Goal: Check status: Check status

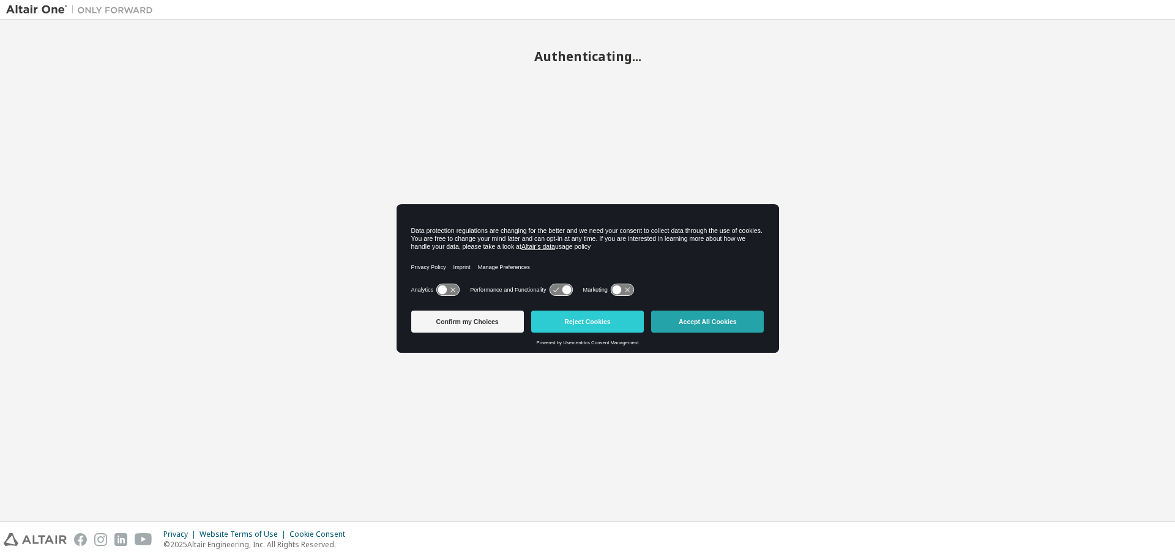
click at [704, 322] on button "Accept All Cookies" at bounding box center [707, 322] width 113 height 22
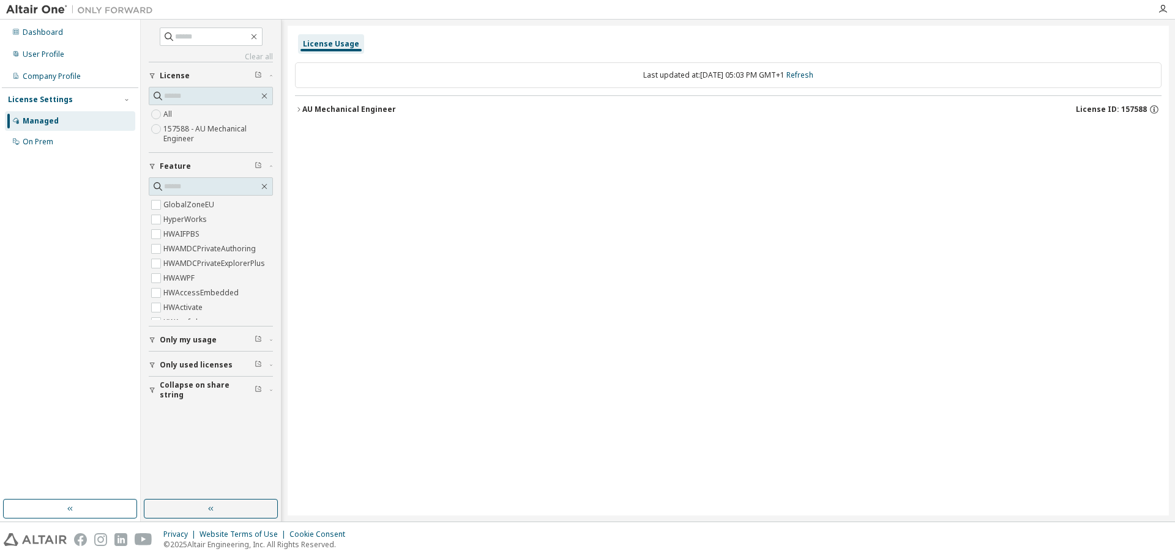
drag, startPoint x: 297, startPoint y: 100, endPoint x: 299, endPoint y: 114, distance: 14.8
click at [298, 103] on button "AU Mechanical Engineer License ID: 157588" at bounding box center [728, 109] width 866 height 27
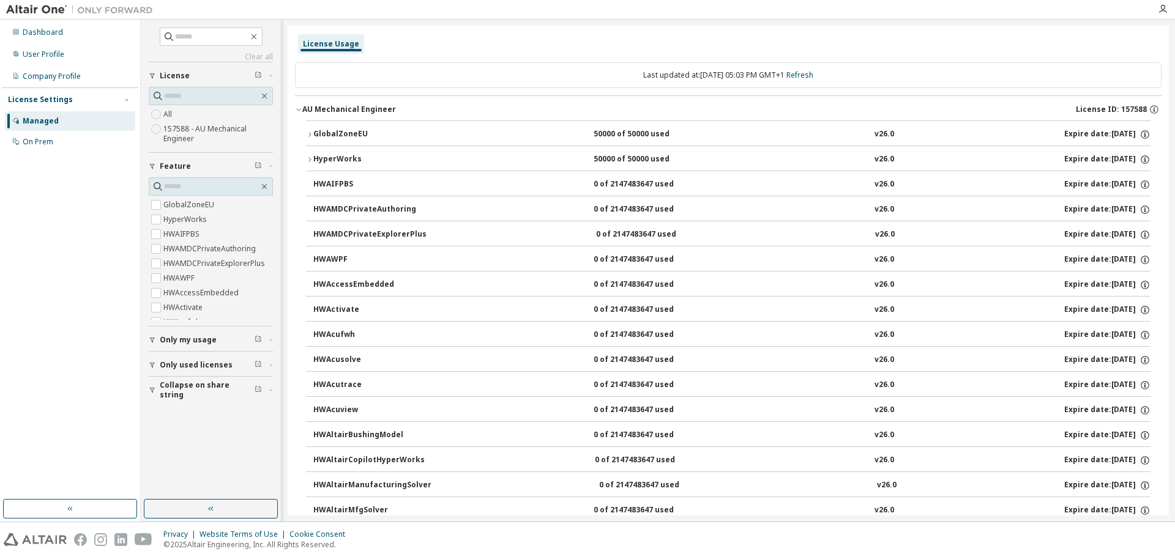
click at [299, 109] on icon "button" at bounding box center [298, 109] width 7 height 7
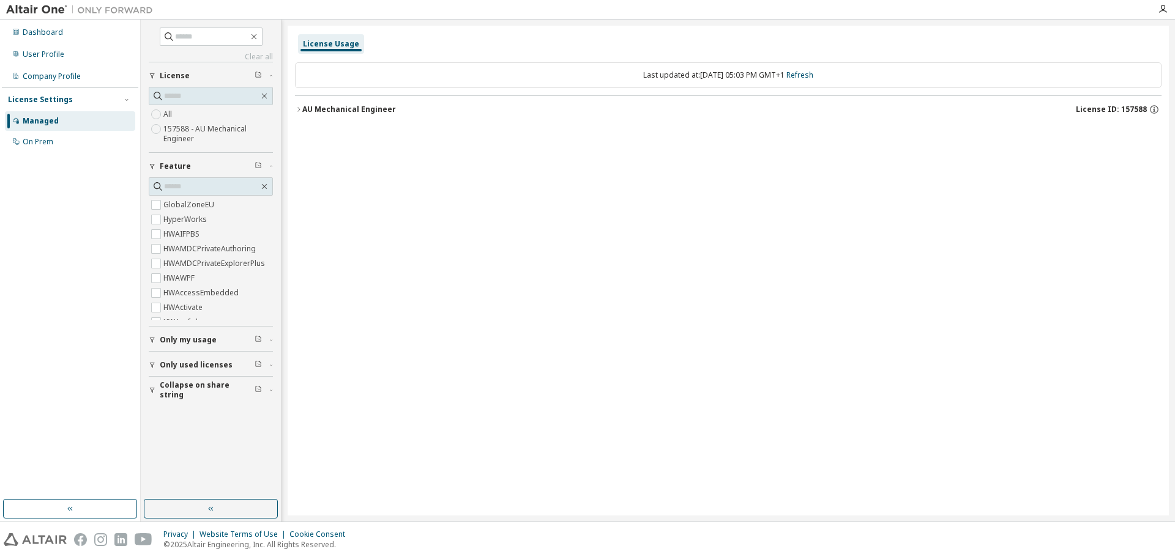
click at [299, 106] on icon "button" at bounding box center [298, 109] width 7 height 7
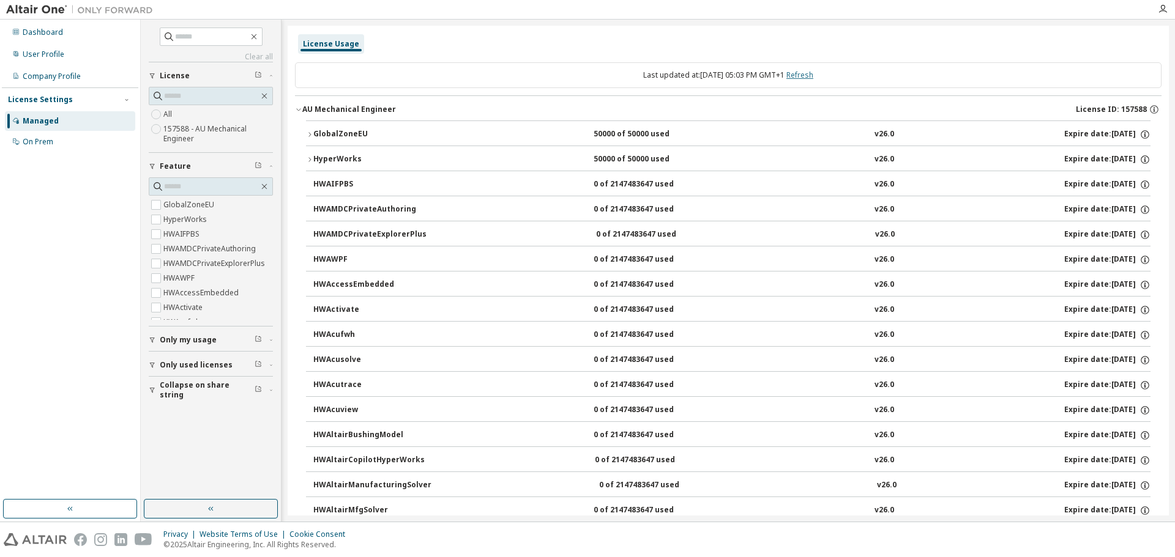
click at [803, 75] on link "Refresh" at bounding box center [799, 75] width 27 height 10
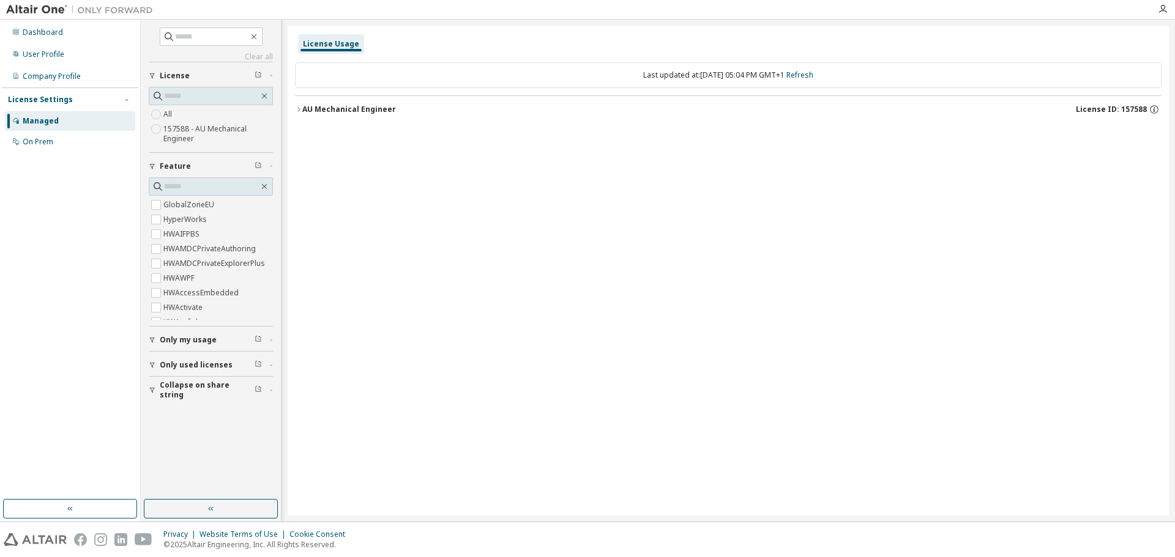
click at [187, 362] on span "Only used licenses" at bounding box center [196, 365] width 73 height 10
click at [333, 108] on div "AU Mechanical Engineer" at bounding box center [349, 110] width 94 height 10
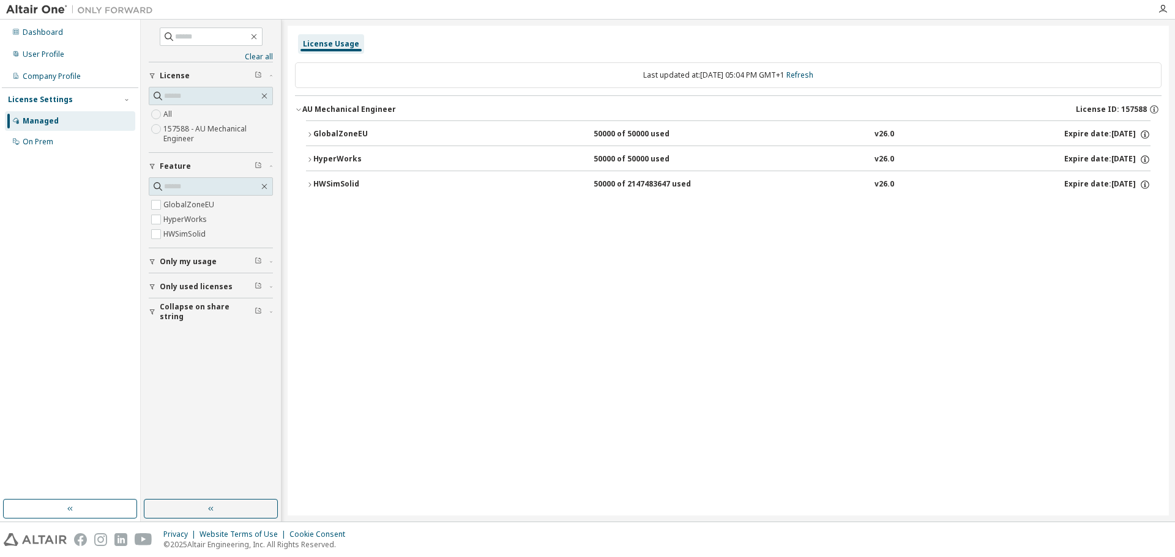
click at [344, 133] on div "GlobalZoneEU" at bounding box center [368, 134] width 110 height 11
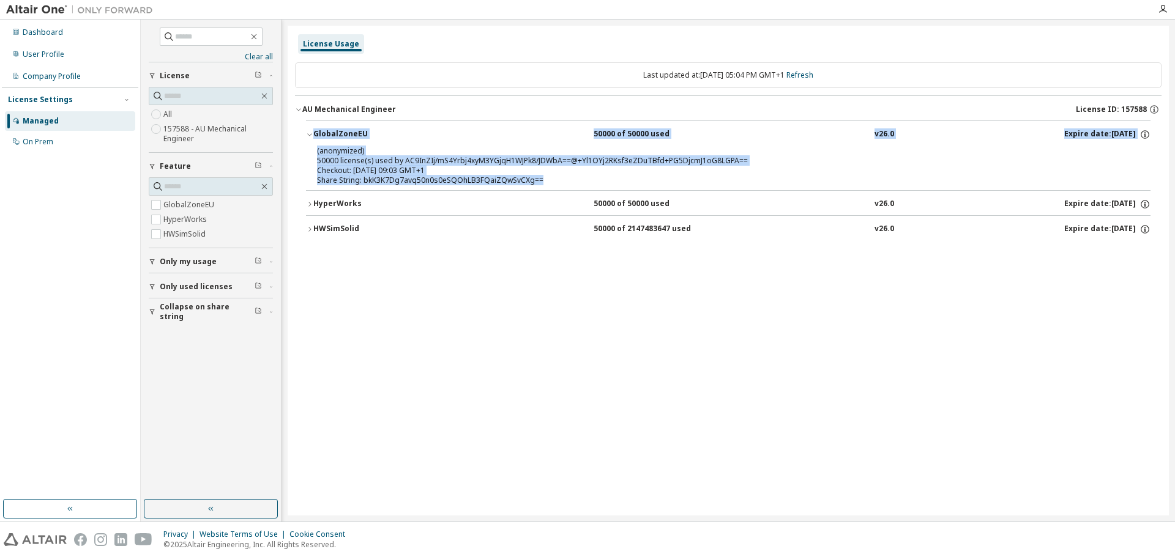
drag, startPoint x: 559, startPoint y: 184, endPoint x: 291, endPoint y: 138, distance: 271.8
click at [291, 138] on div "License Usage Last updated at: Tue 2025-10-14 05:04 PM GMT+1 Refresh AU Mechani…" at bounding box center [728, 271] width 881 height 490
click at [348, 224] on div "HWSimSolid" at bounding box center [368, 229] width 110 height 11
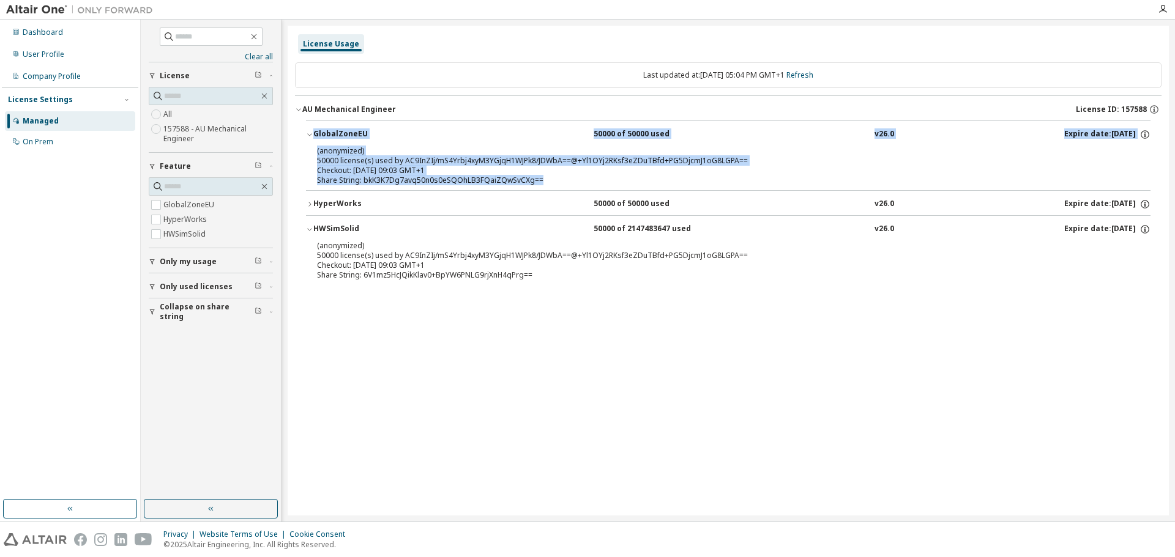
click at [348, 224] on div "HWSimSolid" at bounding box center [368, 229] width 110 height 11
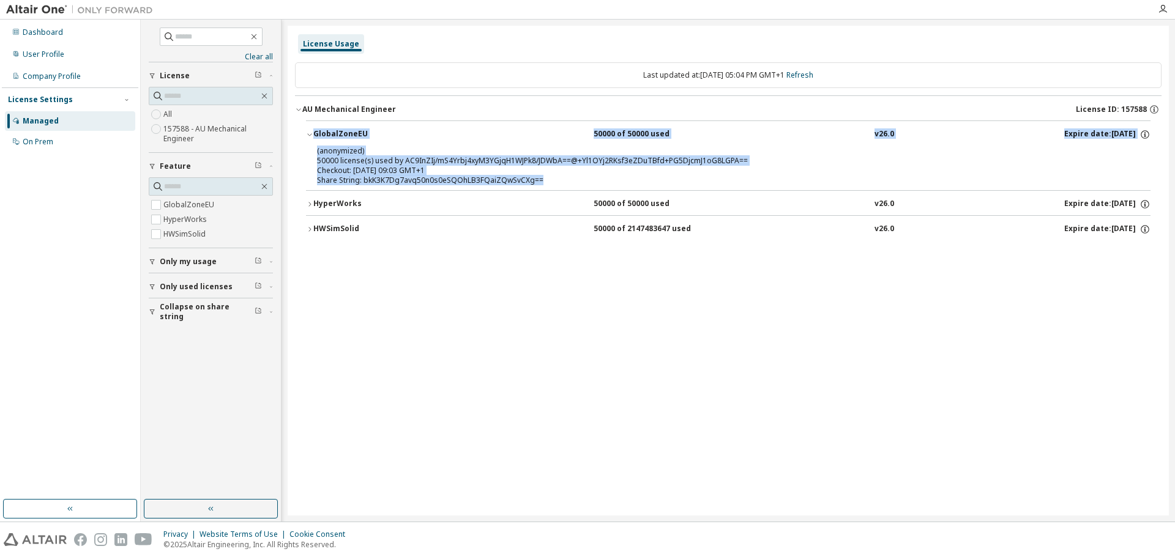
click at [342, 226] on div "HWSimSolid" at bounding box center [368, 229] width 110 height 11
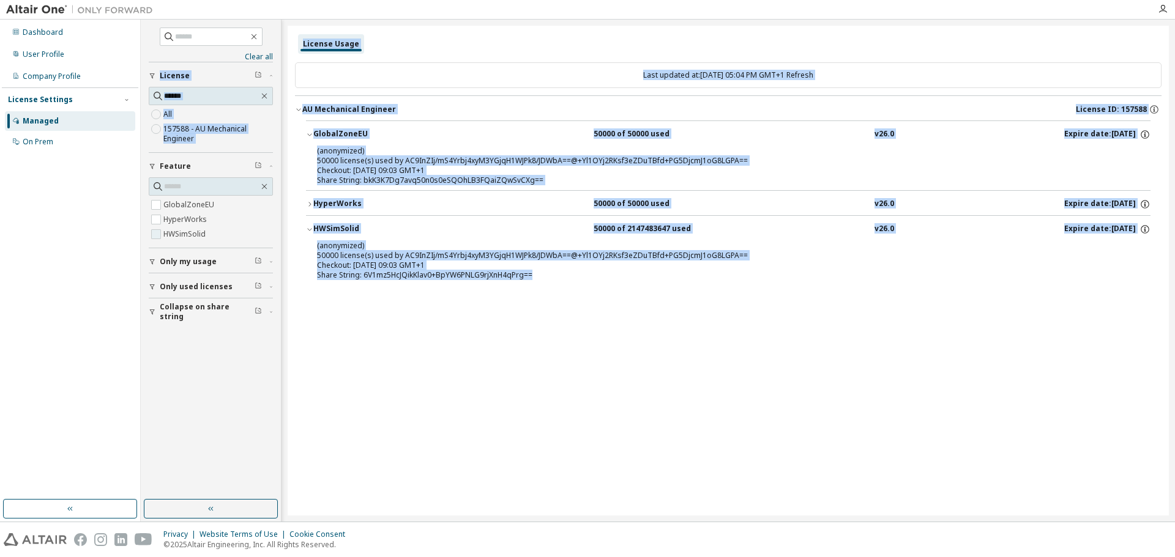
drag, startPoint x: 537, startPoint y: 280, endPoint x: 272, endPoint y: 236, distance: 269.2
click at [272, 236] on div "Clear all Collapse on share string Only used licenses Only my usage Feature Glo…" at bounding box center [658, 271] width 1034 height 502
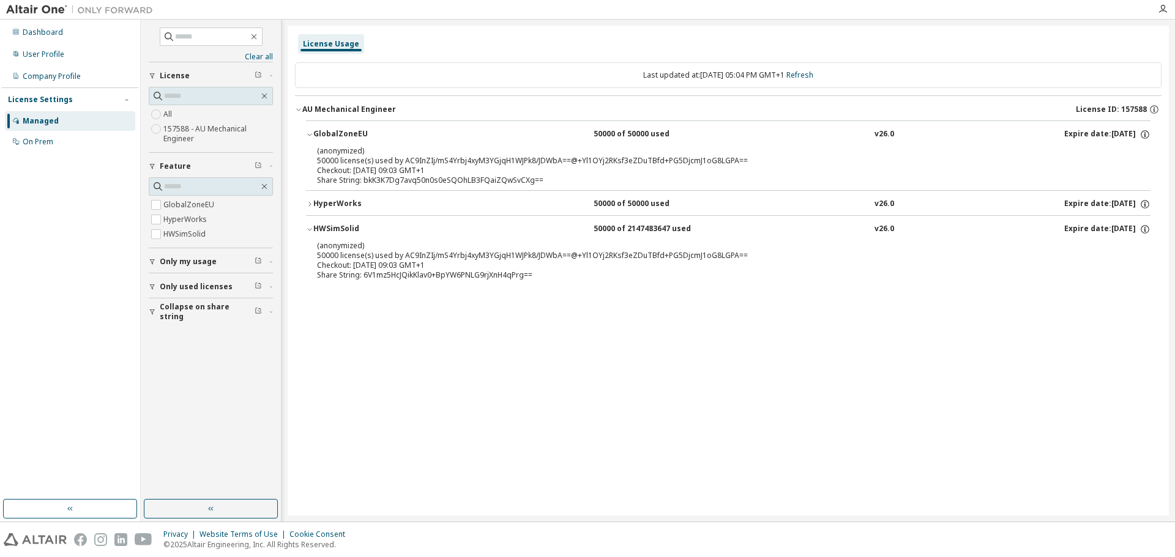
click at [617, 416] on div "License Usage Last updated at: Tue 2025-10-14 05:04 PM GMT+1 Refresh AU Mechani…" at bounding box center [728, 271] width 881 height 490
